Goal: Information Seeking & Learning: Learn about a topic

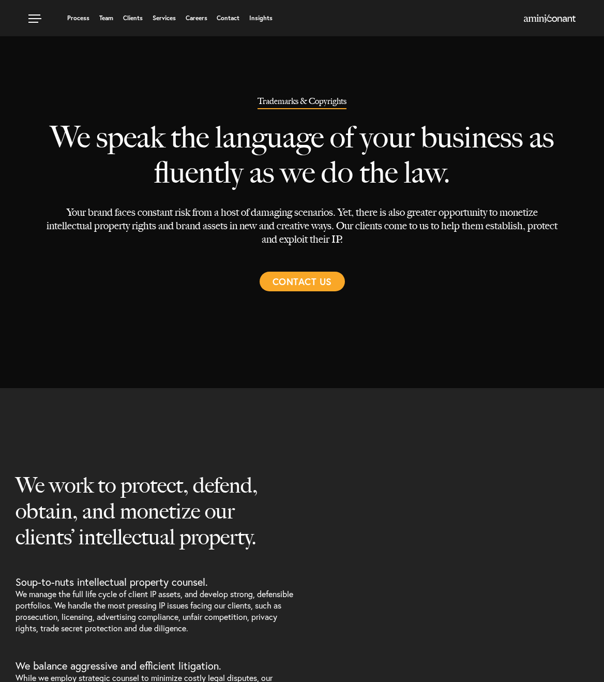
select select "Austin"
select select "Trademark"
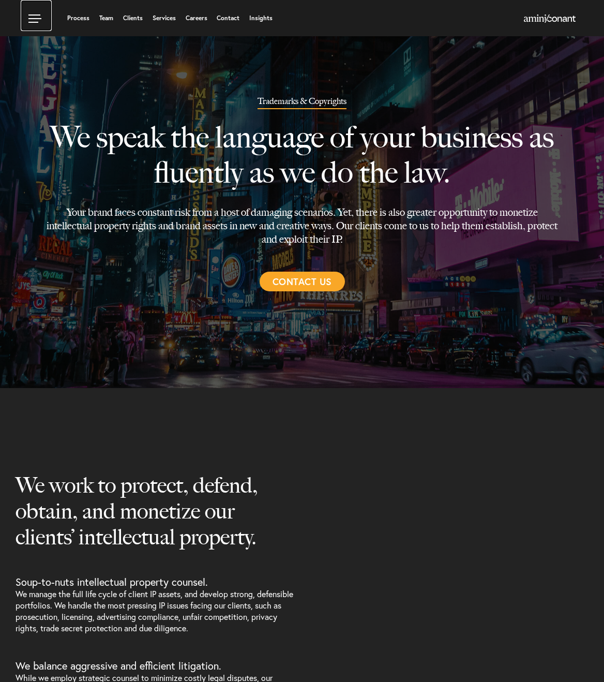
click at [37, 19] on link at bounding box center [36, 15] width 31 height 31
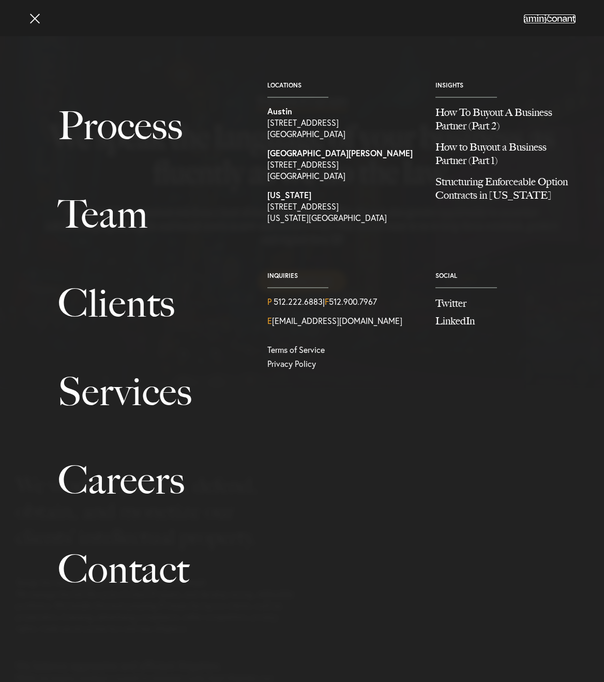
click at [545, 19] on img at bounding box center [550, 18] width 52 height 8
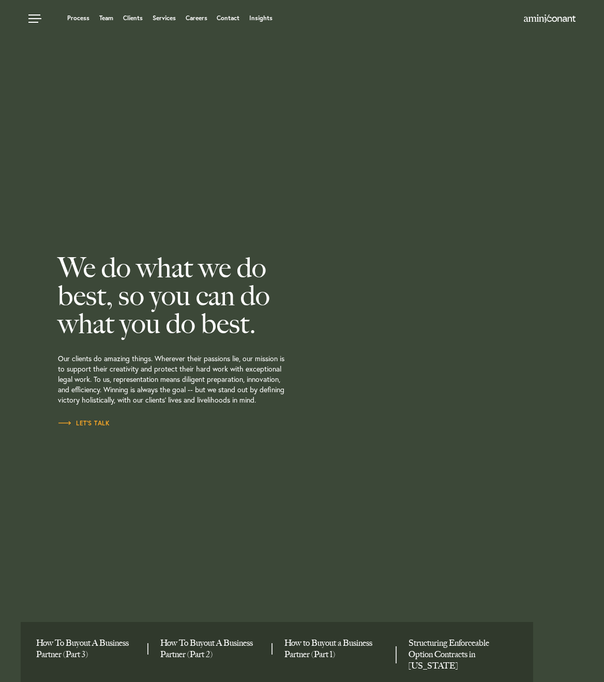
drag, startPoint x: 266, startPoint y: 335, endPoint x: 264, endPoint y: 327, distance: 8.0
click at [265, 329] on h2 "We do what we do best, so you can do what you do best." at bounding box center [201, 296] width 287 height 84
drag, startPoint x: 244, startPoint y: 325, endPoint x: 42, endPoint y: 274, distance: 208.5
click at [41, 274] on div "We do what we do best, so you can do what you do best. Our clients do amazing t…" at bounding box center [302, 341] width 604 height 682
copy h2 "We do what we do best, so you can do what you do best."
